Goal: Information Seeking & Learning: Understand process/instructions

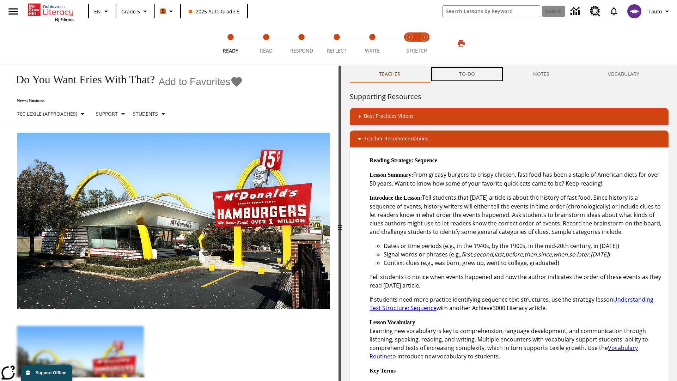
click at [467, 74] on button "TO-DO" at bounding box center [467, 74] width 74 height 17
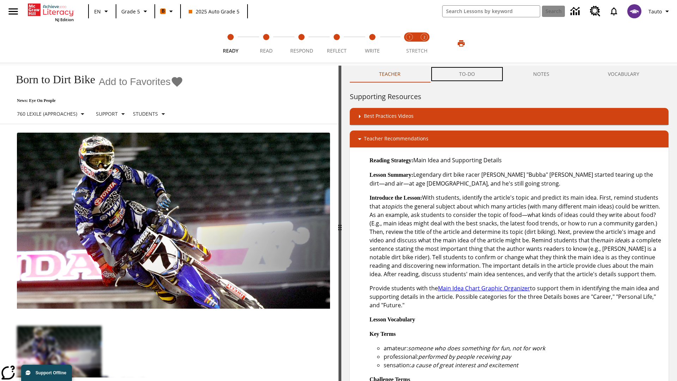
click at [467, 74] on button "TO-DO" at bounding box center [467, 74] width 74 height 17
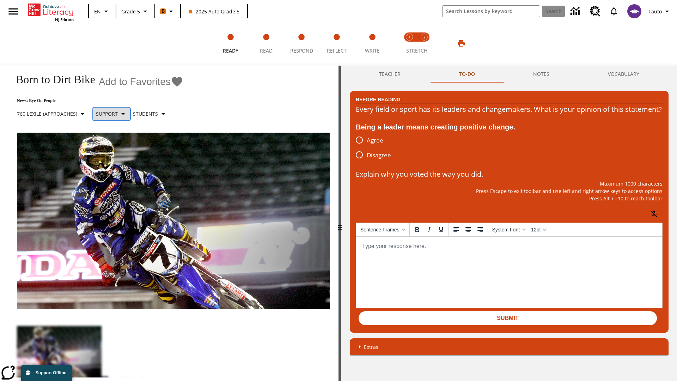
click at [117, 114] on p "Support" at bounding box center [107, 113] width 22 height 7
click at [124, 155] on p "Support" at bounding box center [125, 154] width 42 height 7
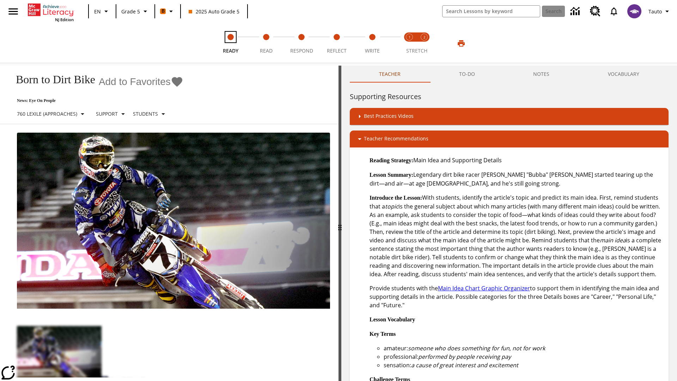
click at [231, 43] on span "Ready" at bounding box center [231, 48] width 16 height 13
click at [467, 74] on button "TO-DO" at bounding box center [467, 74] width 74 height 17
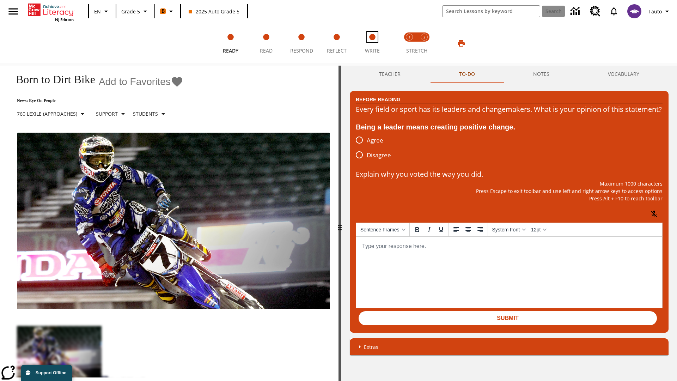
click at [372, 43] on span "Write" at bounding box center [372, 48] width 15 height 13
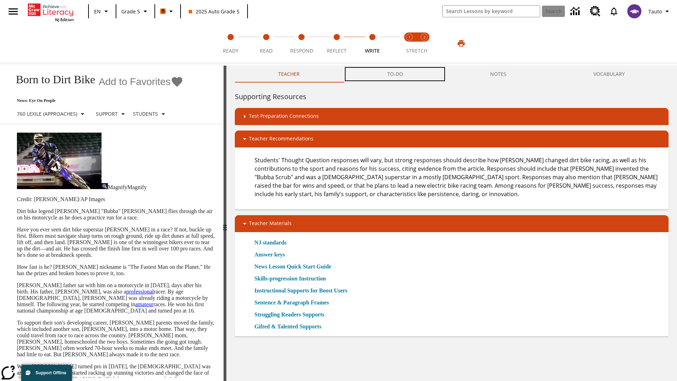
scroll to position [0, 0]
click at [395, 74] on button "TO-DO" at bounding box center [394, 74] width 103 height 17
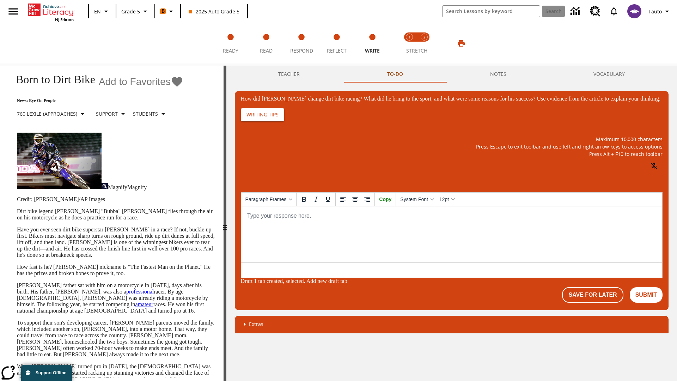
scroll to position [0, 0]
